Goal: Find specific page/section

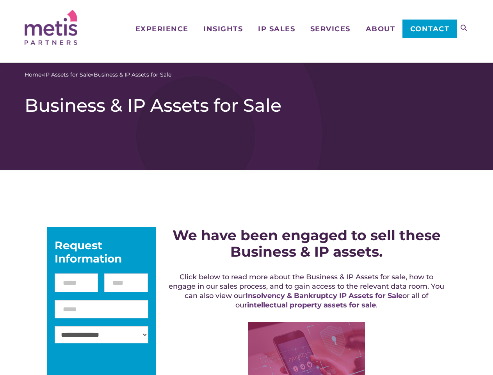
click at [464, 28] on icon at bounding box center [464, 28] width 6 height 6
